Goal: Check status: Check status

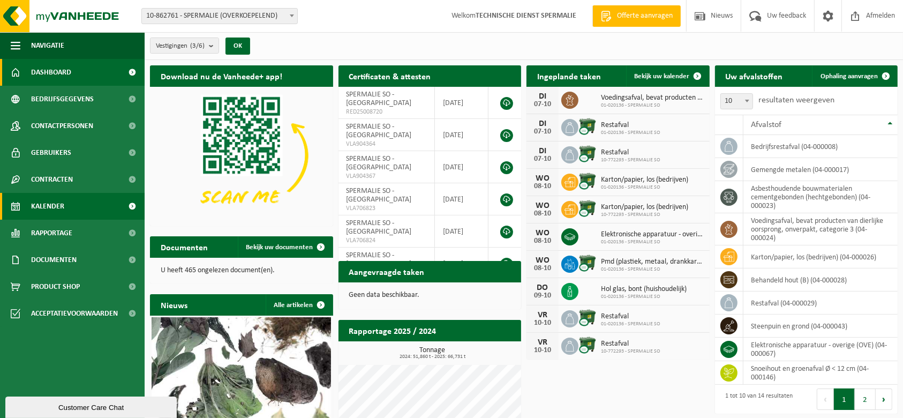
click at [74, 201] on link "Kalender" at bounding box center [72, 206] width 145 height 27
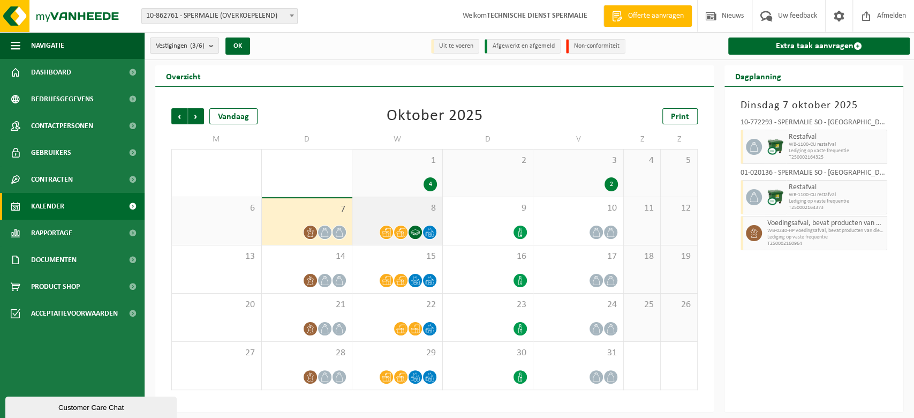
click at [399, 203] on span "8" at bounding box center [397, 208] width 79 height 12
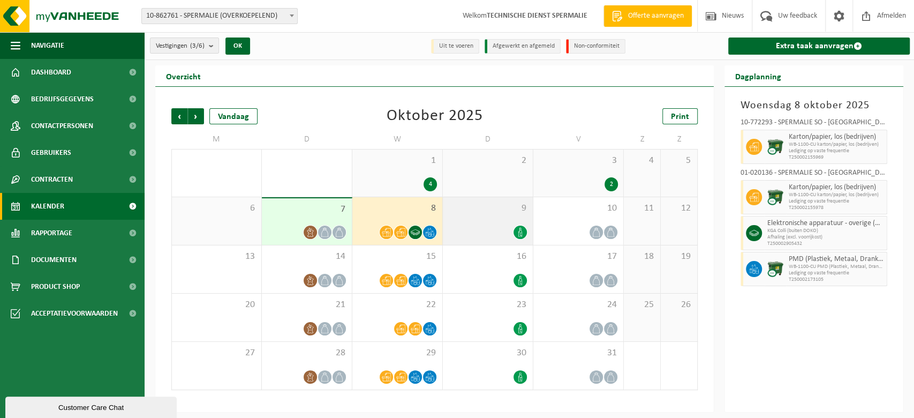
click at [502, 204] on span "9" at bounding box center [487, 208] width 79 height 12
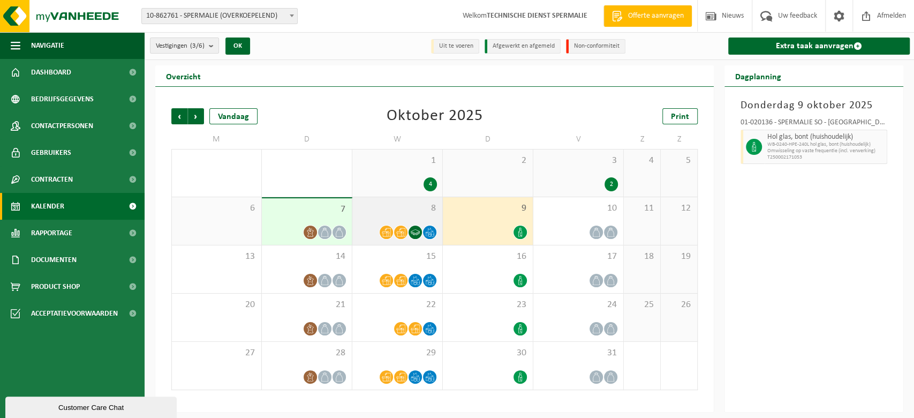
click at [394, 213] on span "8" at bounding box center [397, 208] width 79 height 12
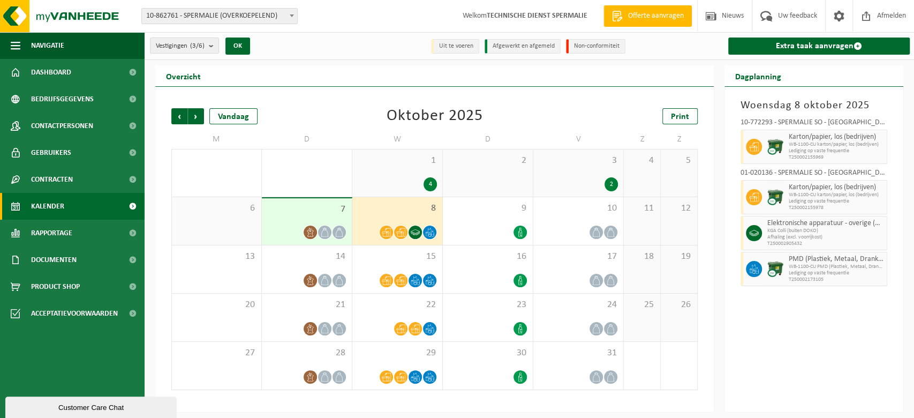
click at [323, 213] on span "7" at bounding box center [306, 210] width 79 height 12
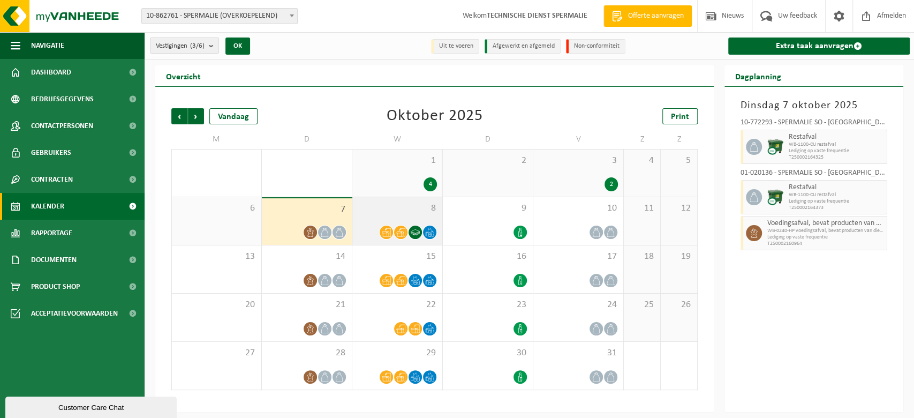
click at [410, 216] on div "8" at bounding box center [397, 221] width 90 height 48
